Goal: Transaction & Acquisition: Purchase product/service

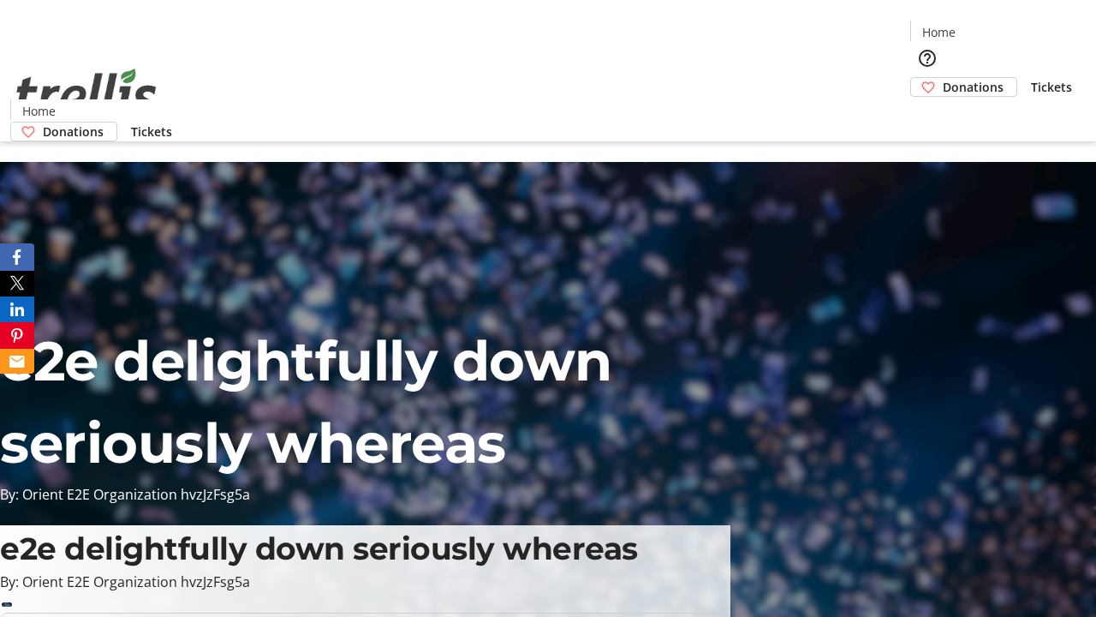
click at [1031, 78] on span "Tickets" at bounding box center [1051, 87] width 41 height 18
